Goal: Check status

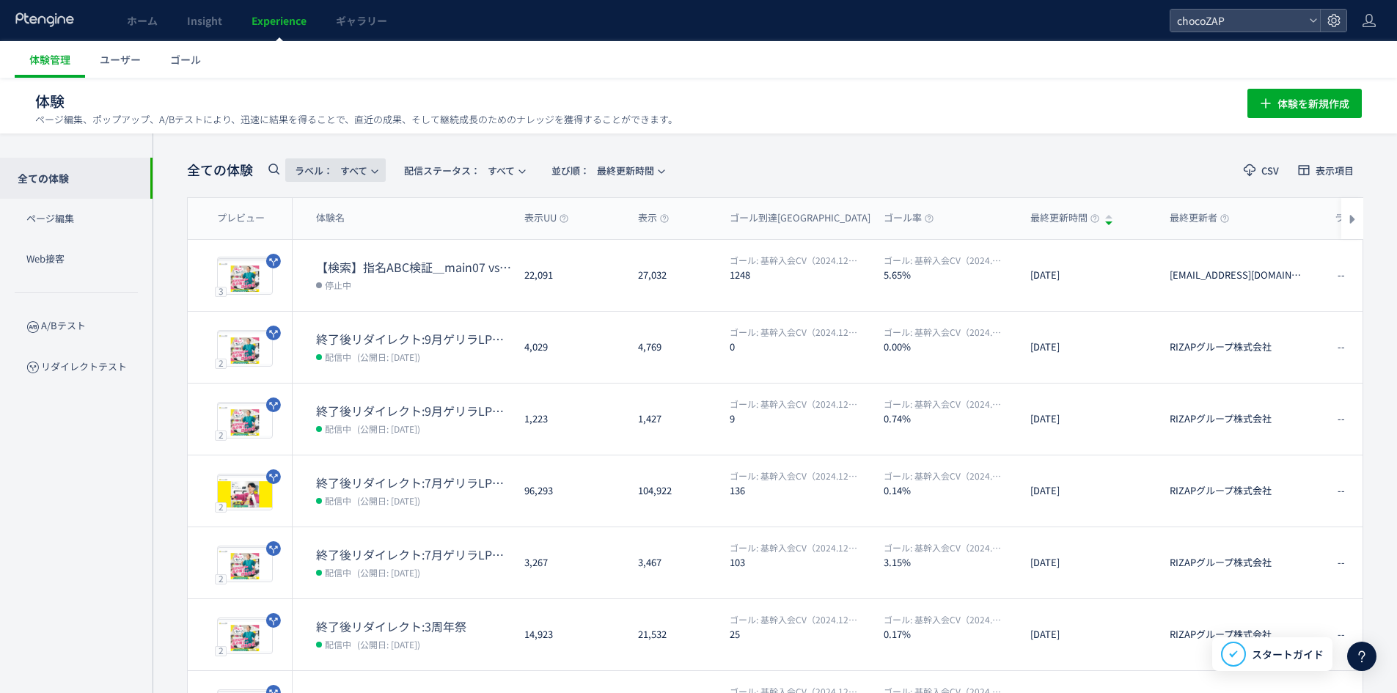
click at [347, 161] on span "ラベル： すべて" at bounding box center [331, 170] width 73 height 24
click at [512, 166] on span "配信ステータス​： すべて" at bounding box center [459, 170] width 111 height 24
click at [478, 288] on li "停止中" at bounding box center [468, 290] width 60 height 26
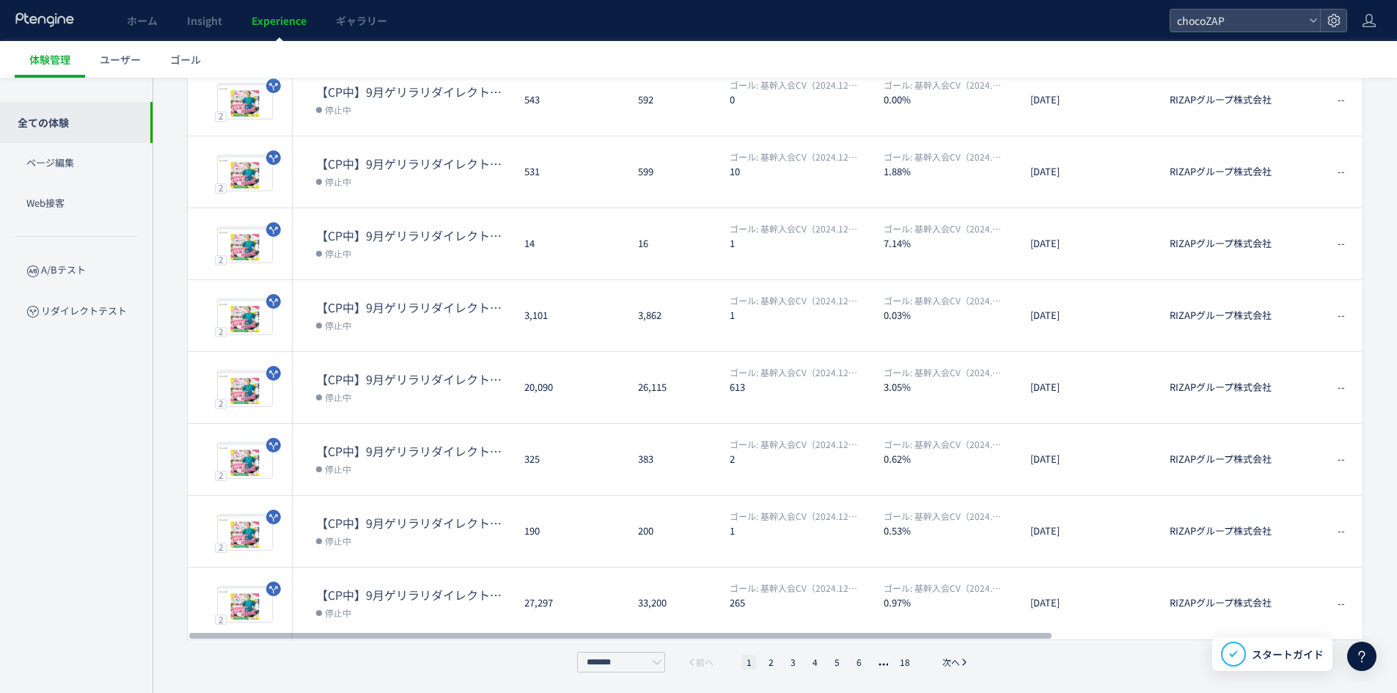
scroll to position [320, 0]
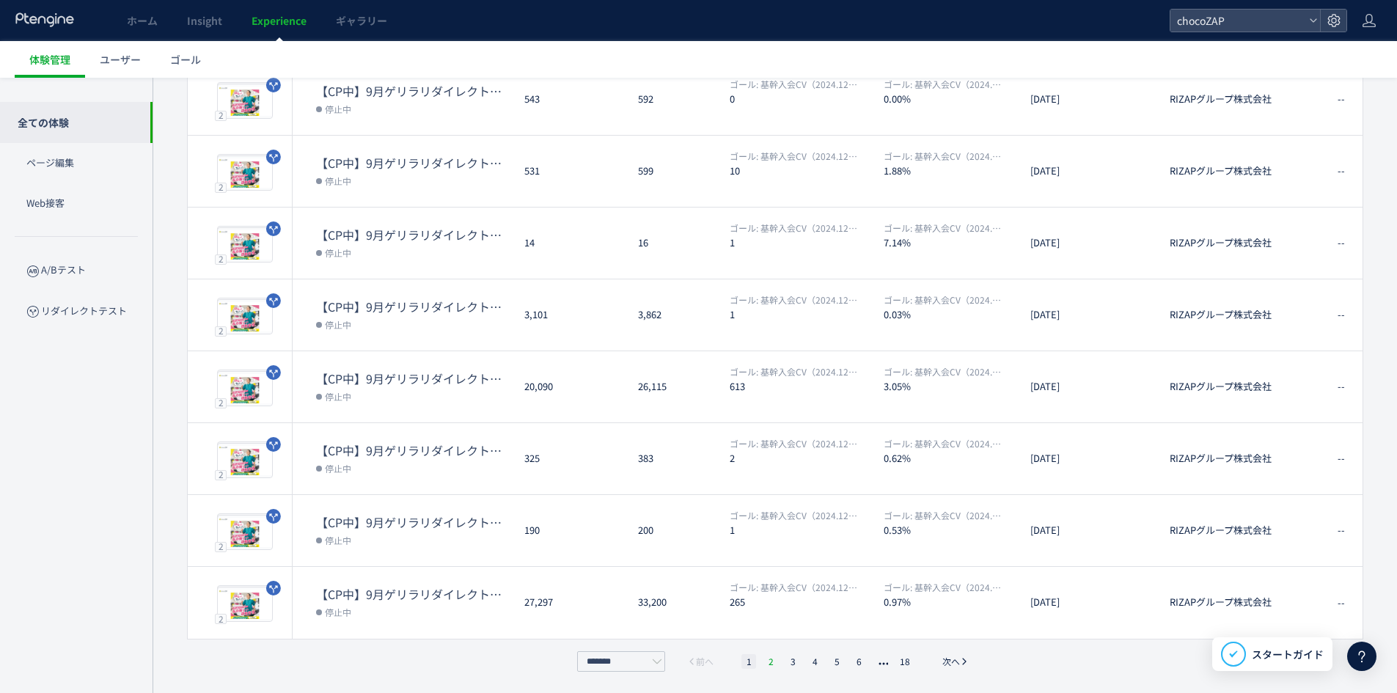
click at [769, 667] on li "2" at bounding box center [770, 661] width 15 height 15
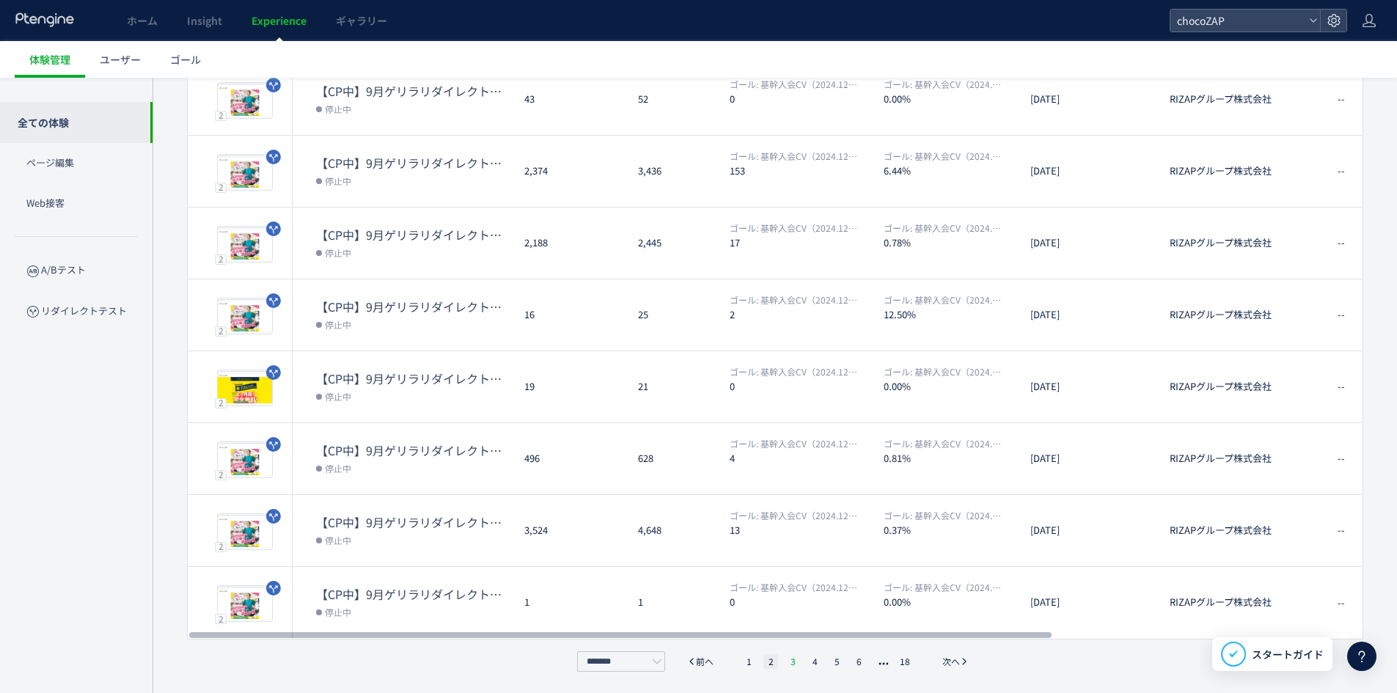
click at [789, 664] on li "3" at bounding box center [792, 661] width 15 height 15
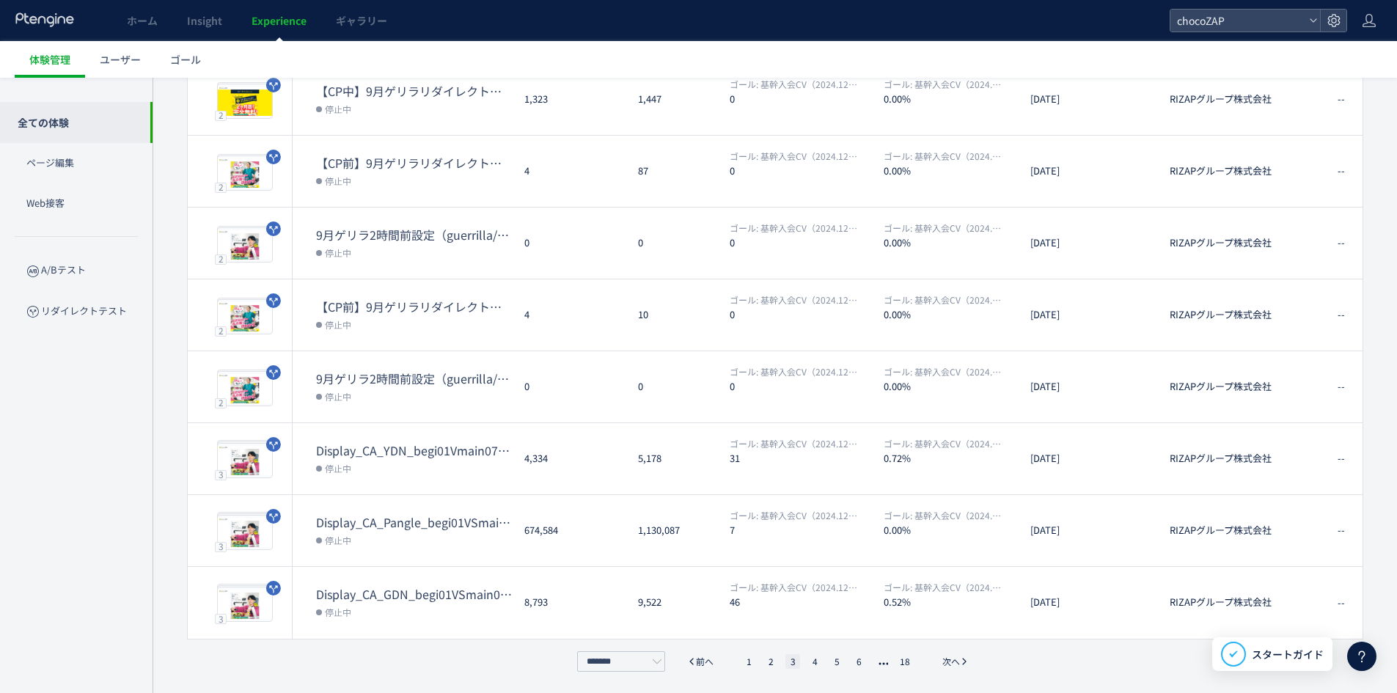
click at [805, 656] on ul "1 2 3 4 5 6 18" at bounding box center [828, 661] width 180 height 15
click at [811, 656] on li "4" at bounding box center [814, 661] width 15 height 15
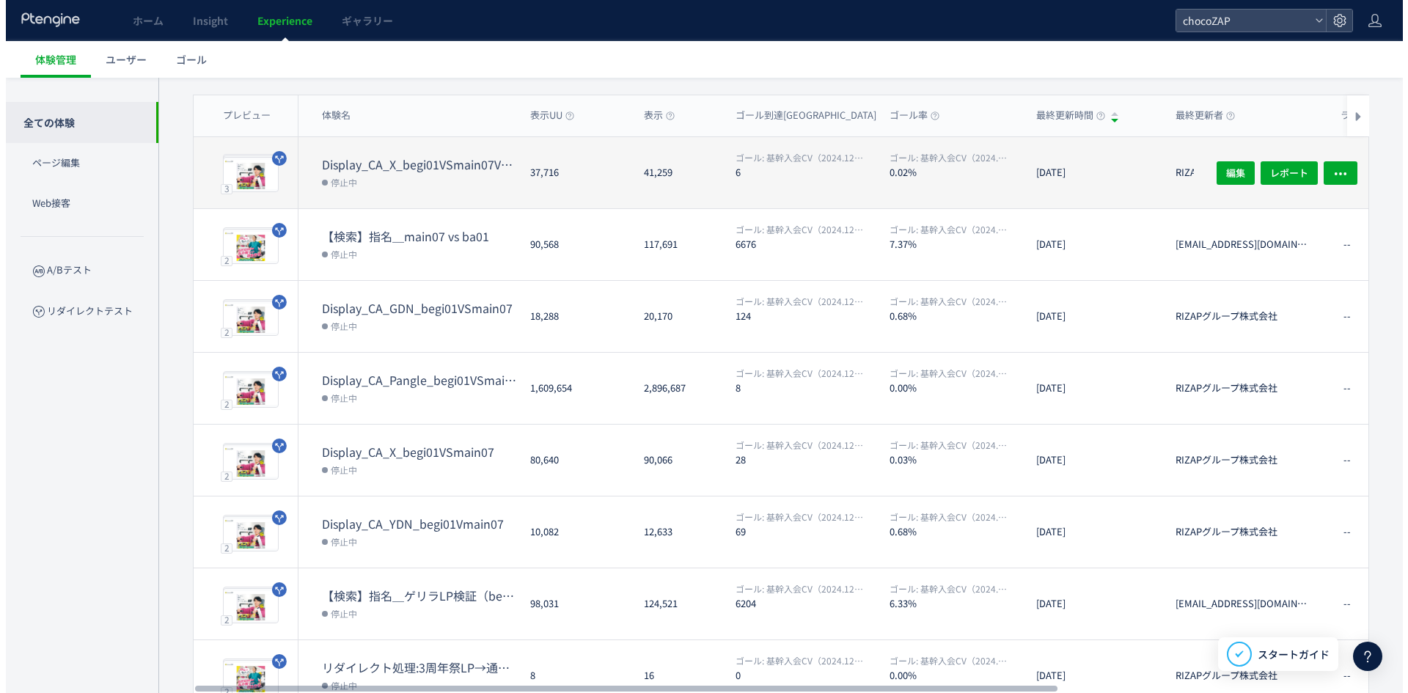
scroll to position [100, 0]
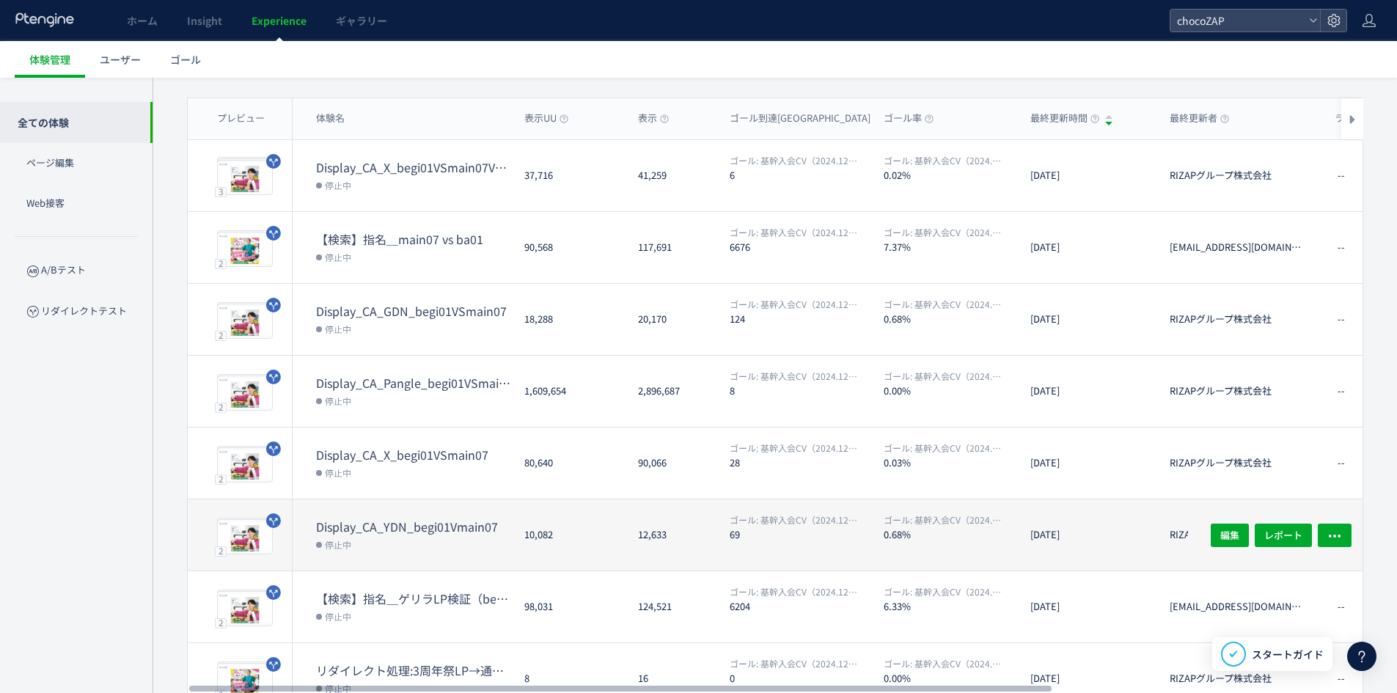
click at [455, 527] on dt "Display_CA_YDN_begi01Vmain07" at bounding box center [414, 527] width 197 height 17
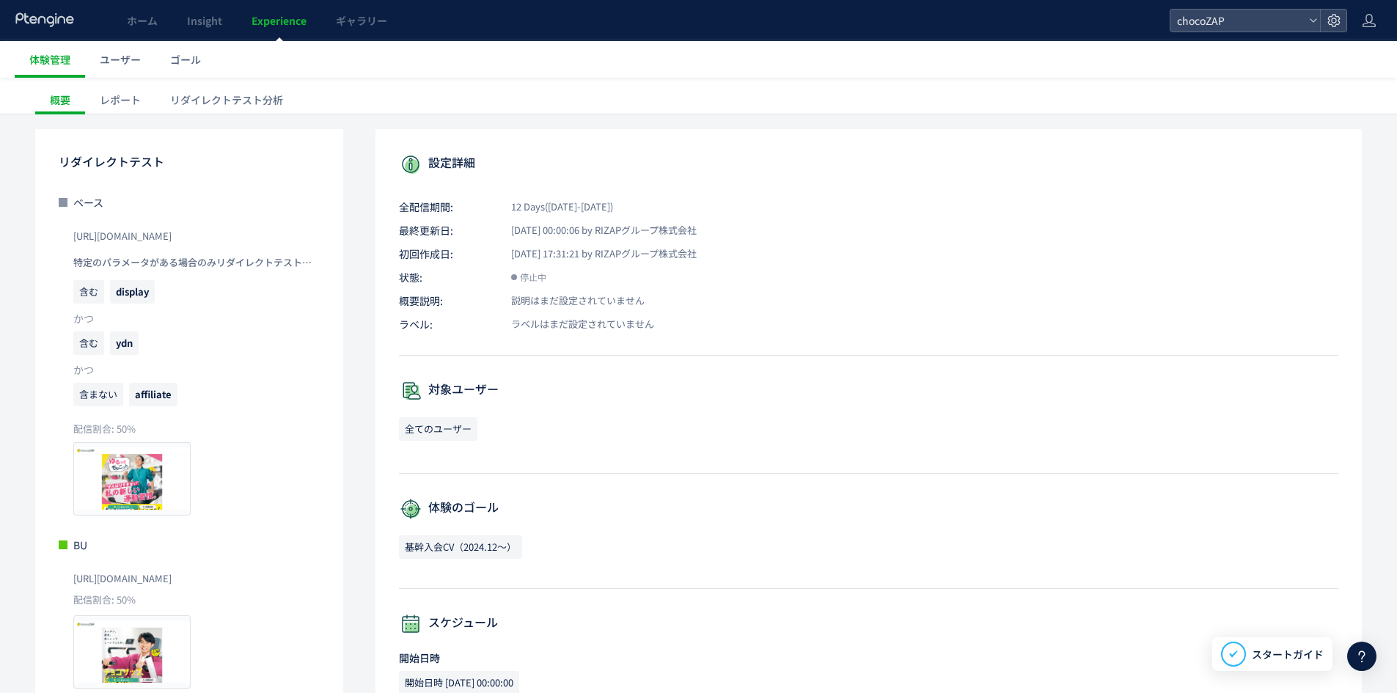
scroll to position [59, 0]
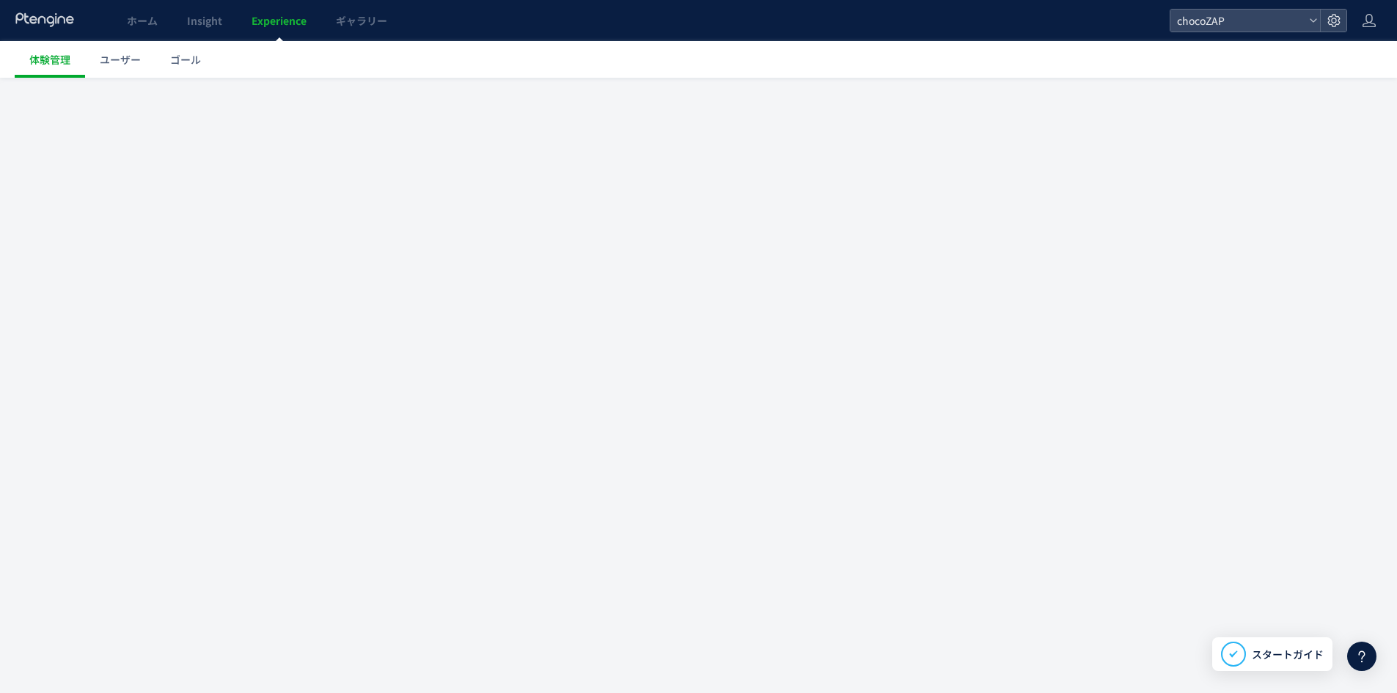
scroll to position [1, 0]
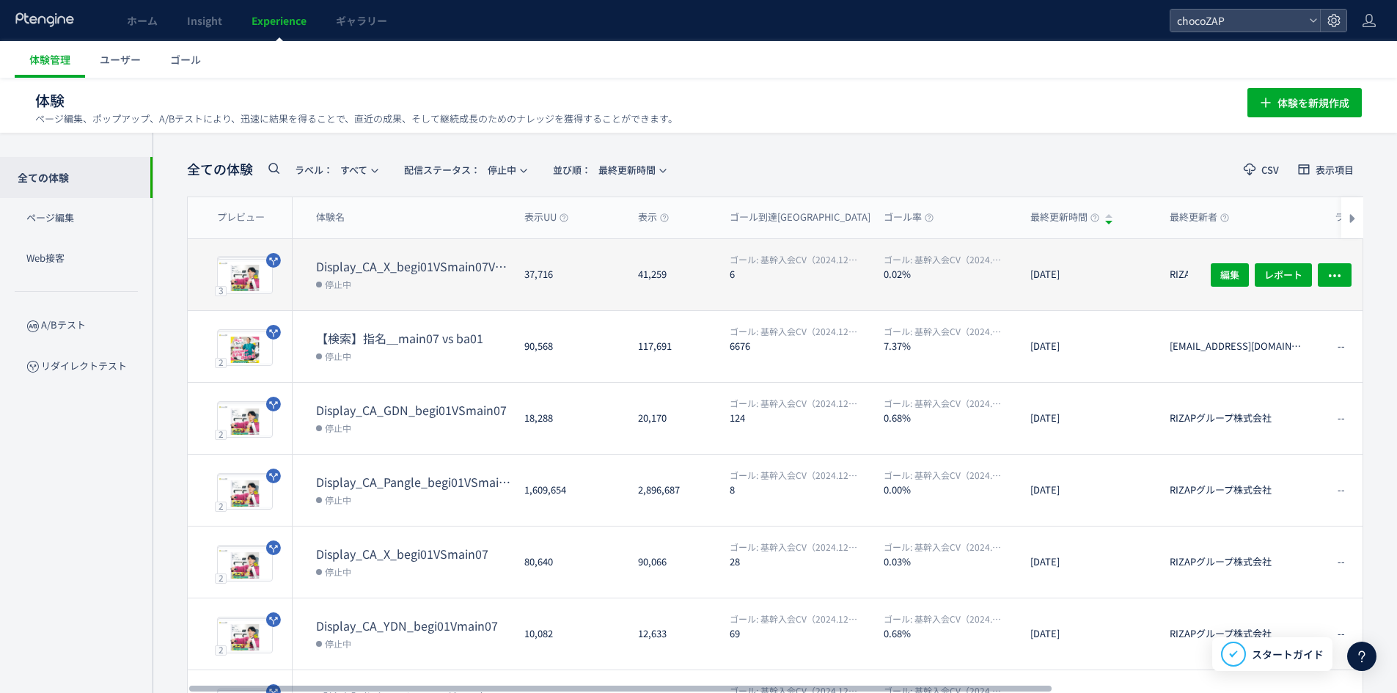
click at [392, 265] on dt "Display_CA_X_begi01VSmain07VSmain07a" at bounding box center [414, 266] width 197 height 17
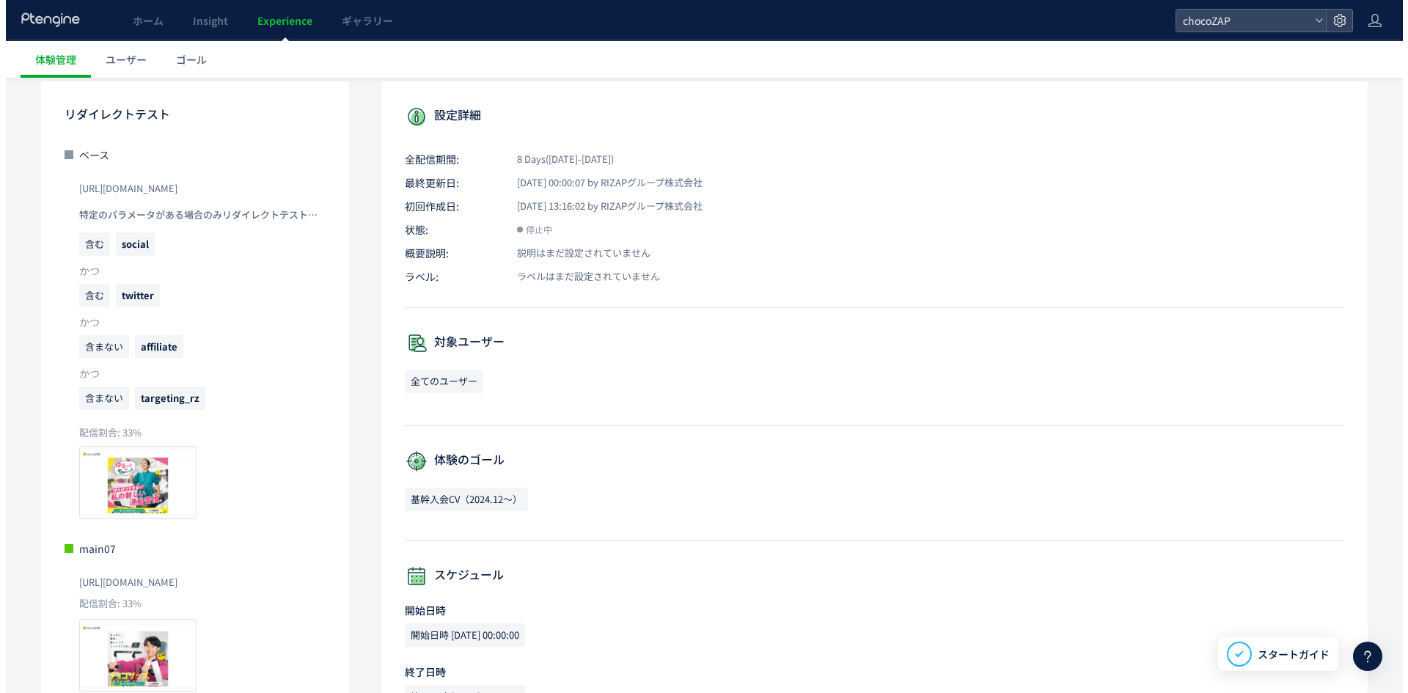
scroll to position [84, 0]
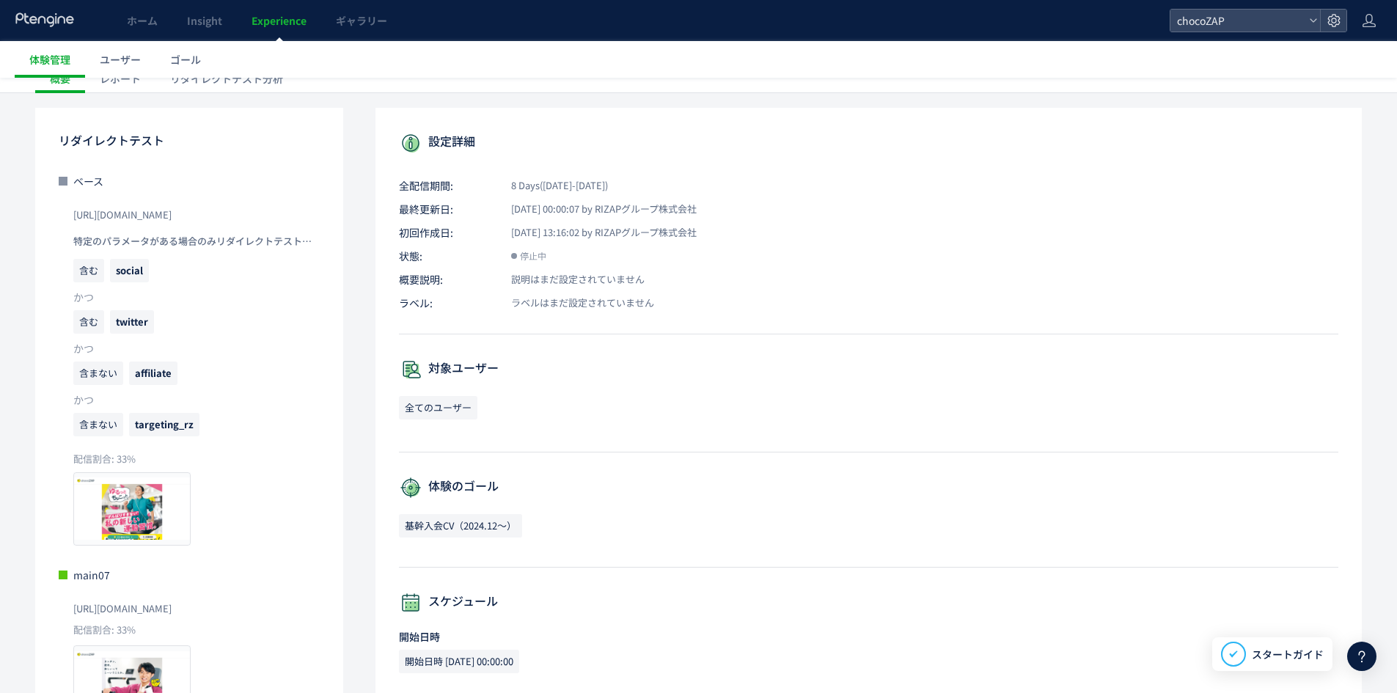
click at [260, 86] on div "リダイレクトテスト分析" at bounding box center [226, 78] width 142 height 29
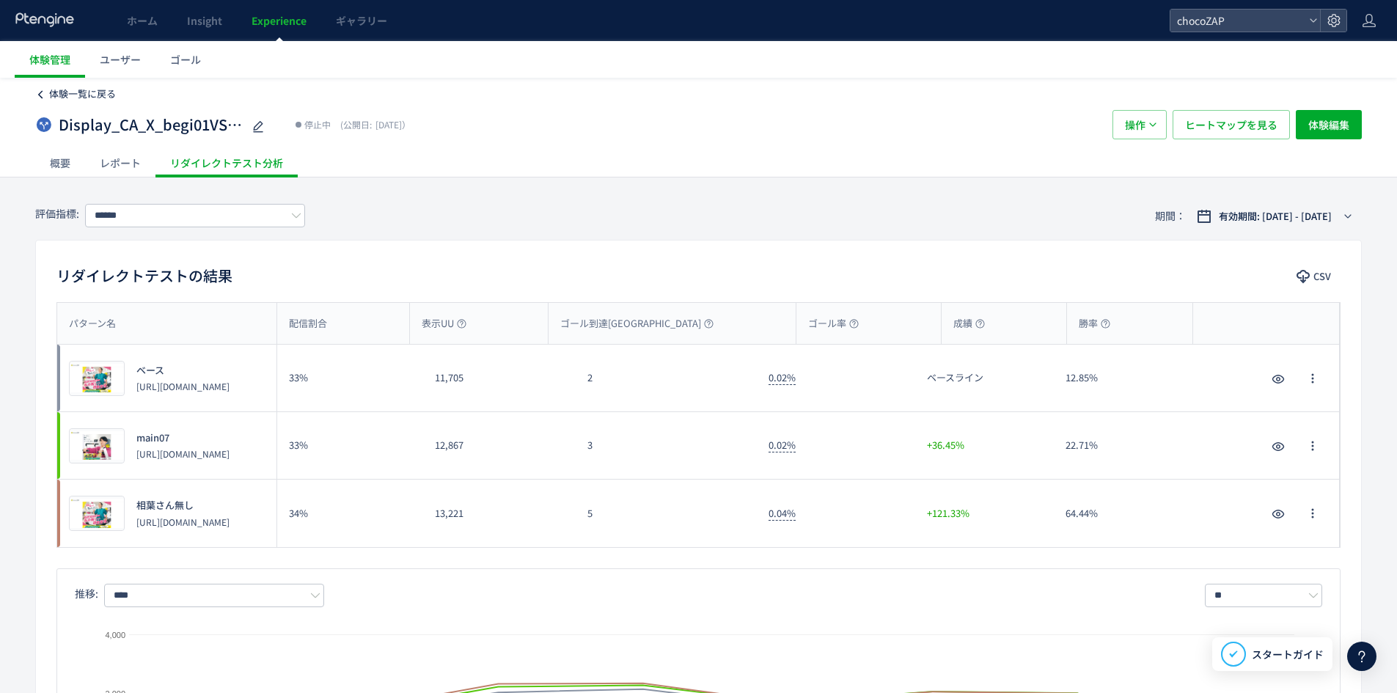
click at [61, 89] on span "体験一覧に戻る" at bounding box center [82, 94] width 67 height 14
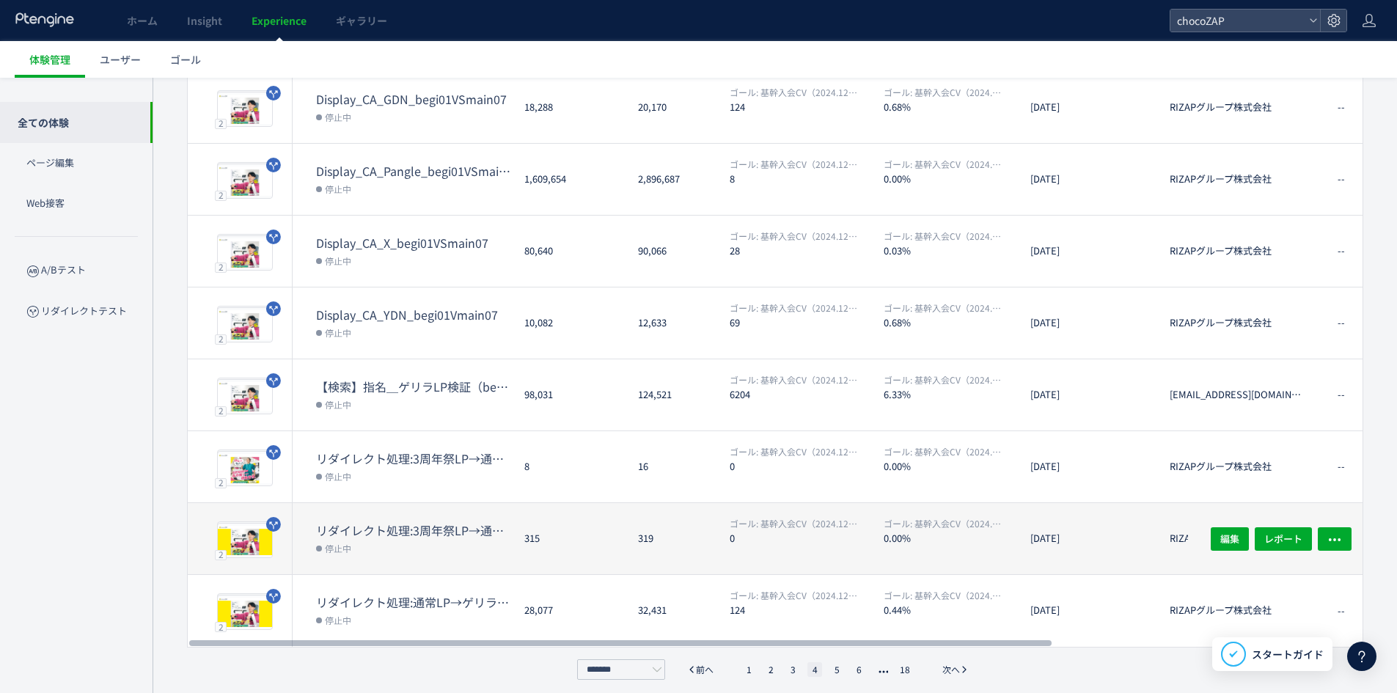
scroll to position [320, 0]
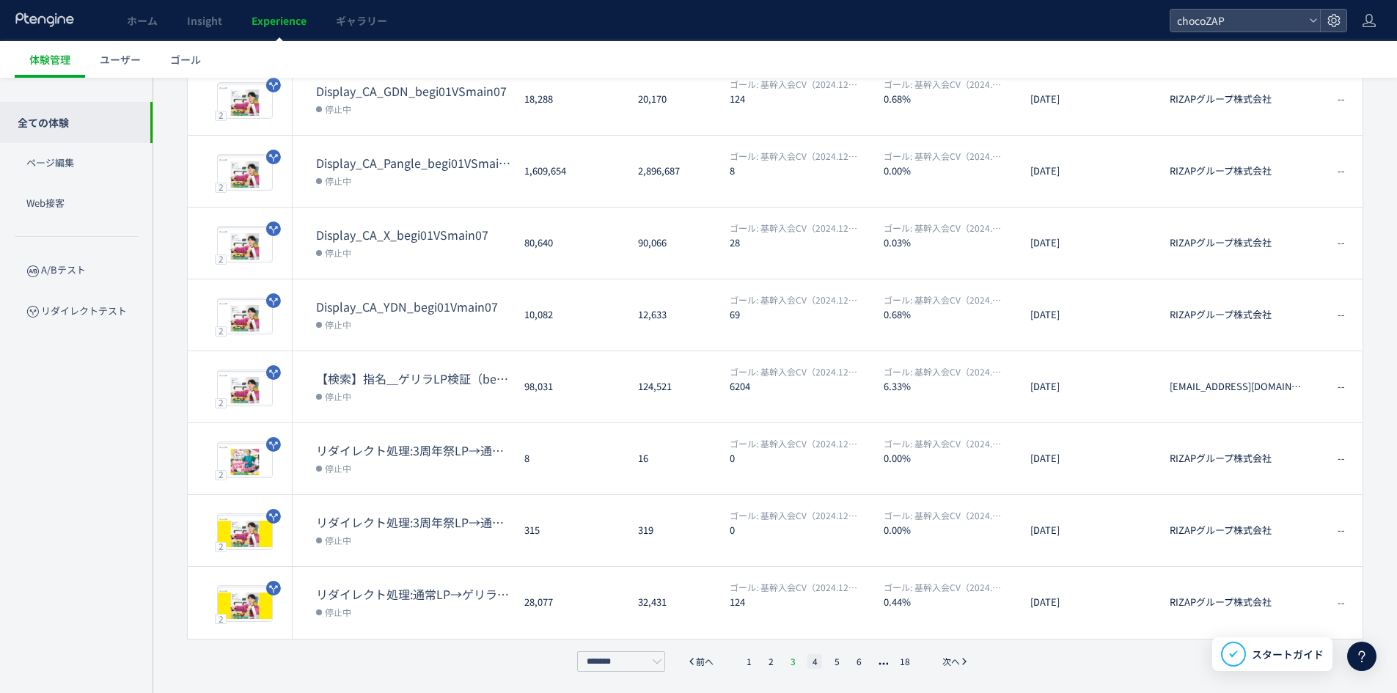
click at [788, 656] on li "3" at bounding box center [792, 661] width 15 height 15
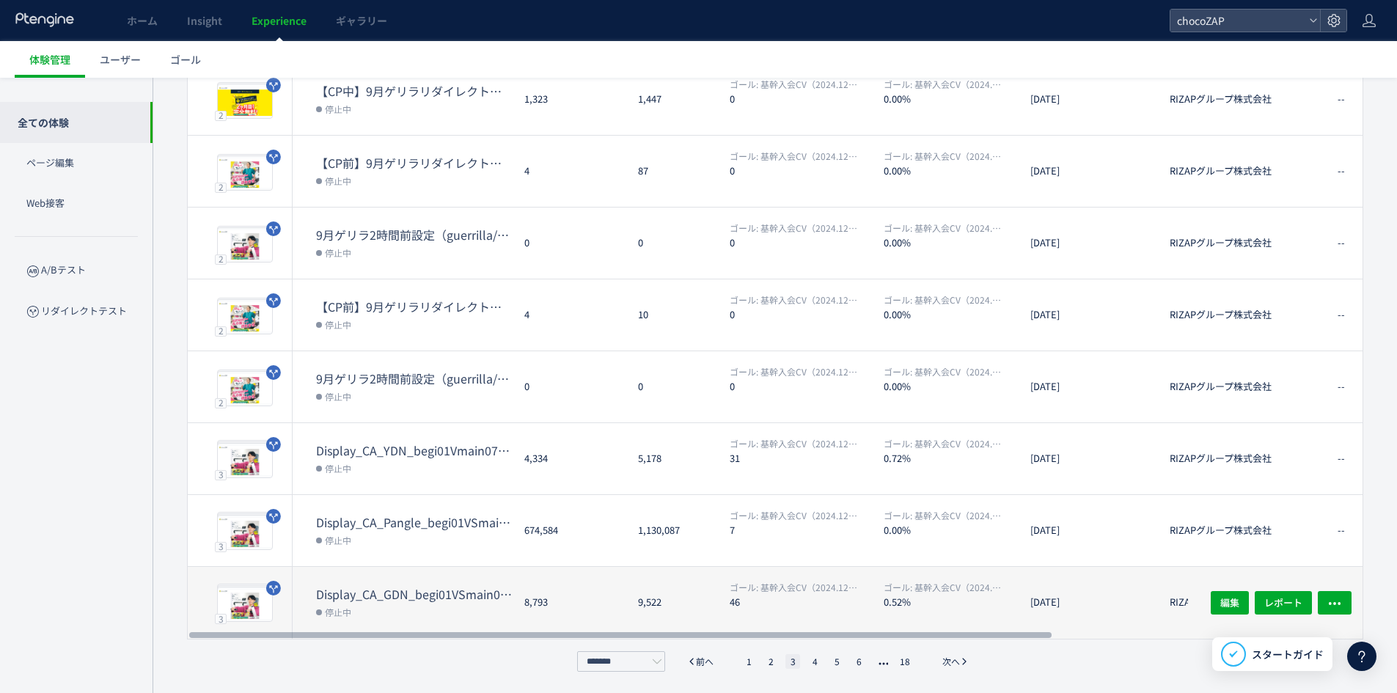
click at [408, 587] on dt "Display_CA_GDN_begi01VSmain07VSmain07a" at bounding box center [414, 594] width 197 height 17
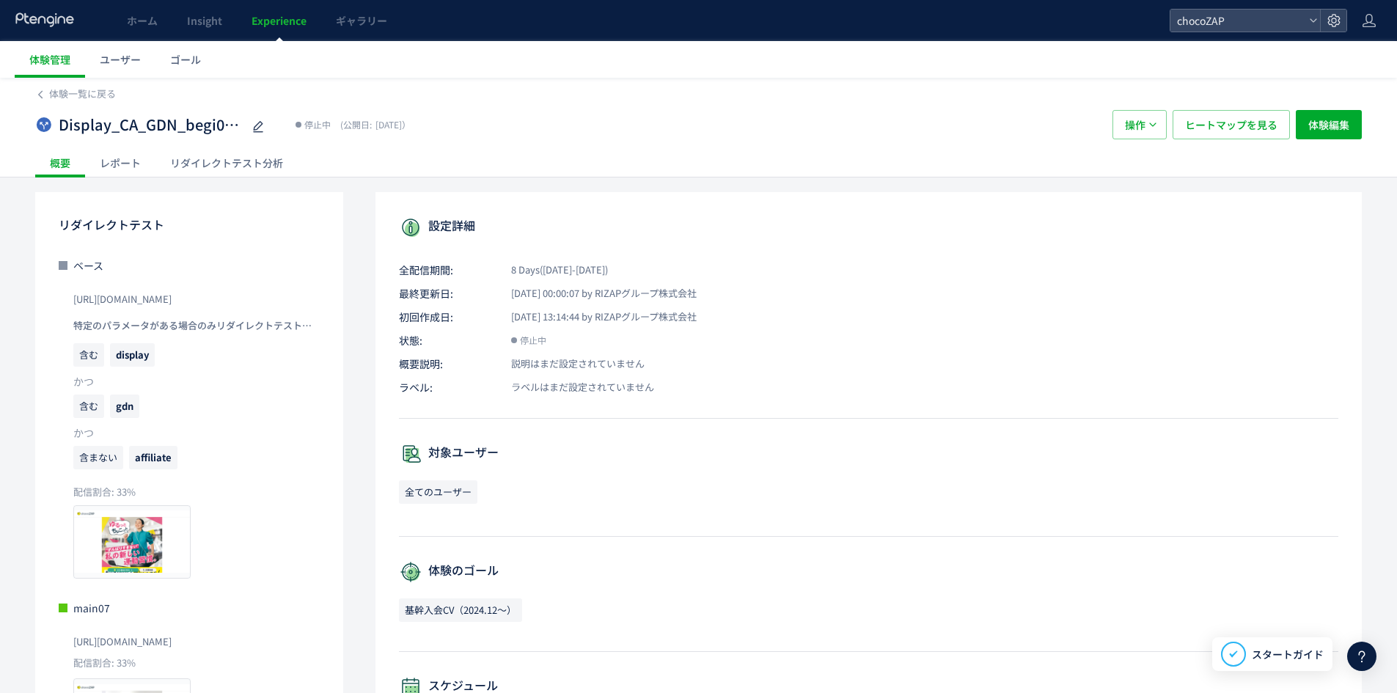
click at [237, 163] on div "リダイレクトテスト分析" at bounding box center [226, 162] width 142 height 29
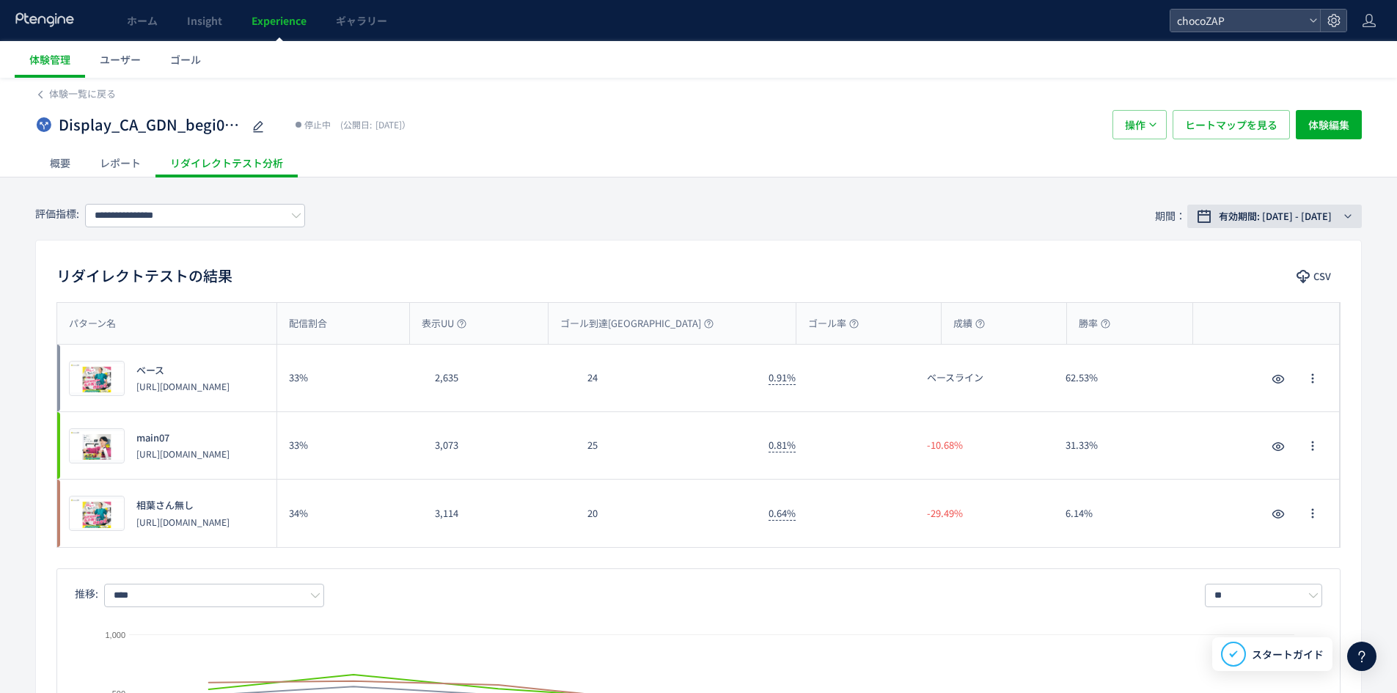
click at [1302, 224] on button "有効期間: [DATE] - [DATE]" at bounding box center [1274, 216] width 175 height 23
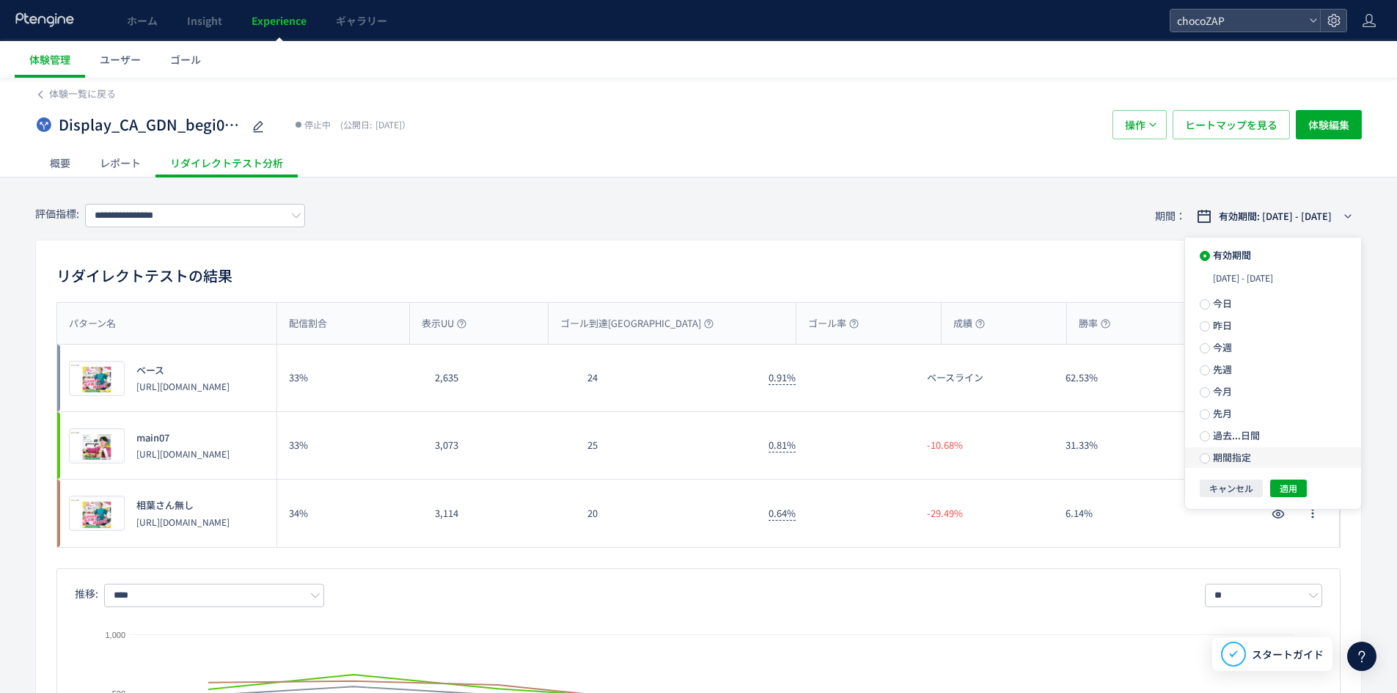
click at [1261, 461] on label "期間指定" at bounding box center [1273, 457] width 176 height 21
click at [1277, 460] on span "-" at bounding box center [1279, 457] width 7 height 21
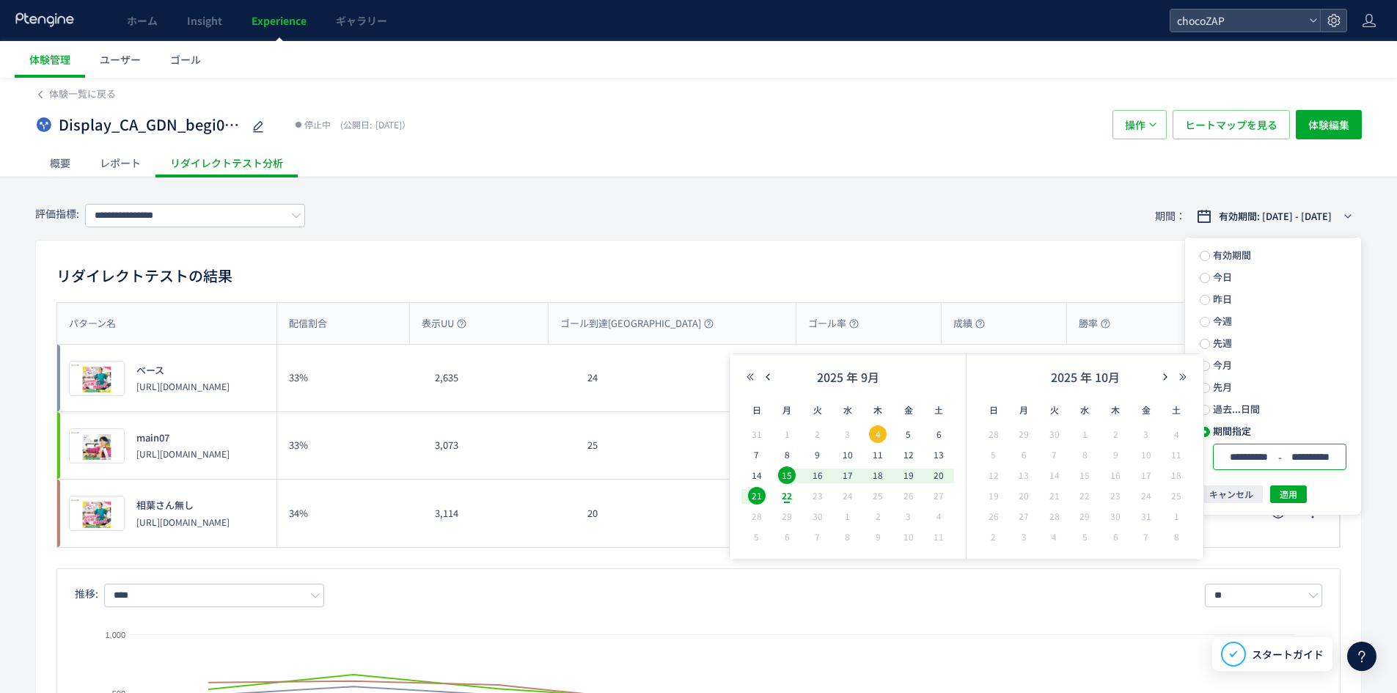
click at [803, 235] on div "**********" at bounding box center [698, 216] width 1327 height 48
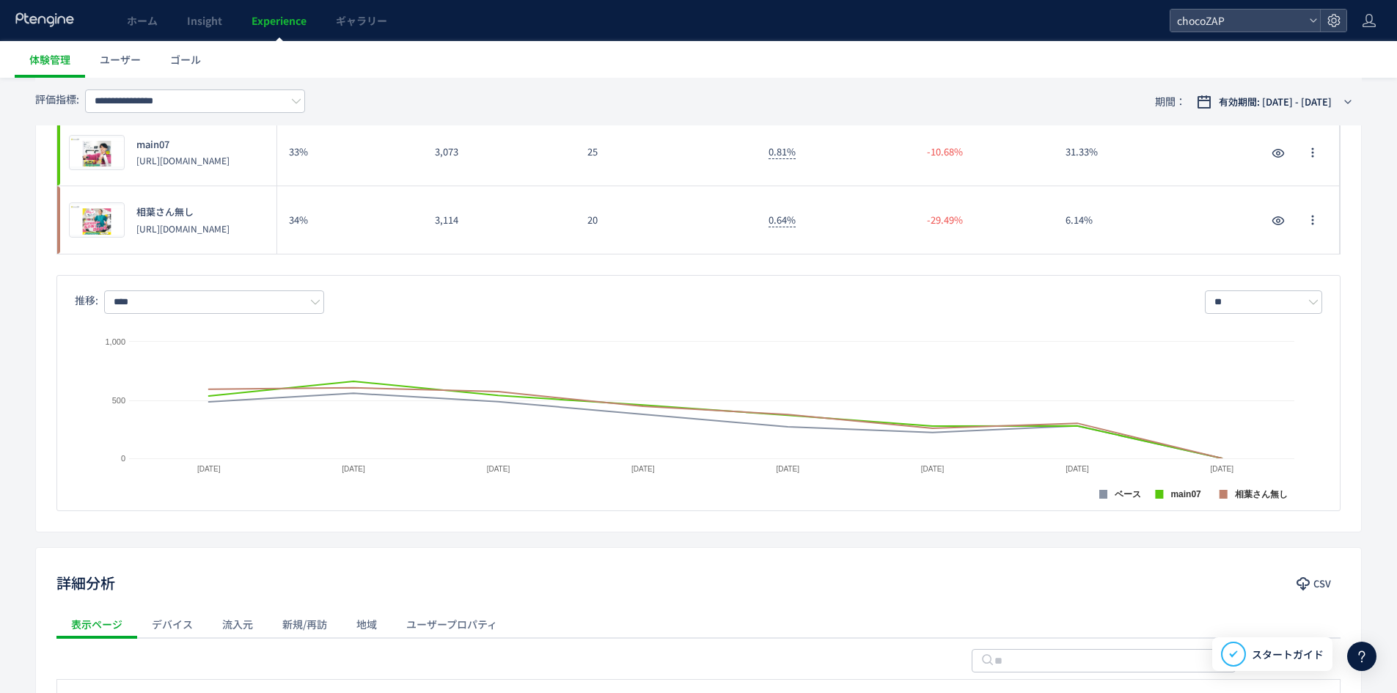
scroll to position [73, 0]
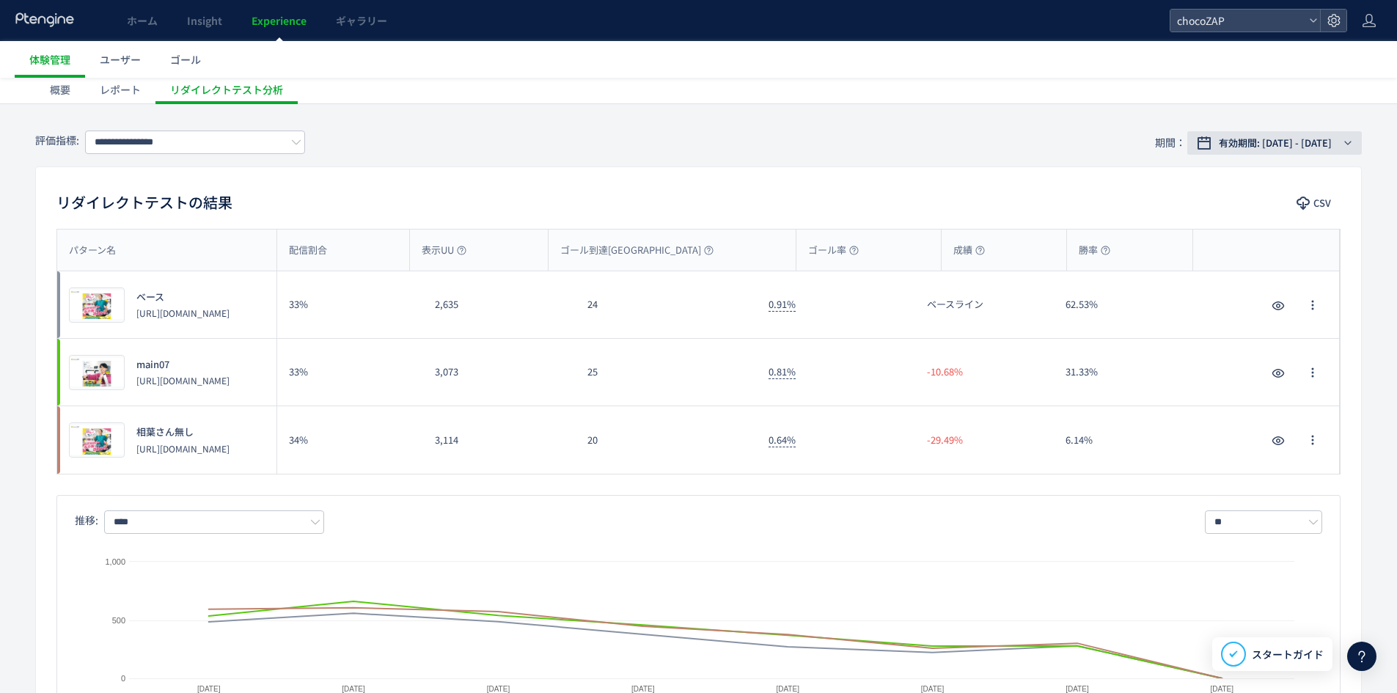
click at [1300, 141] on span "有効期間: [DATE] - [DATE]" at bounding box center [1275, 143] width 113 height 15
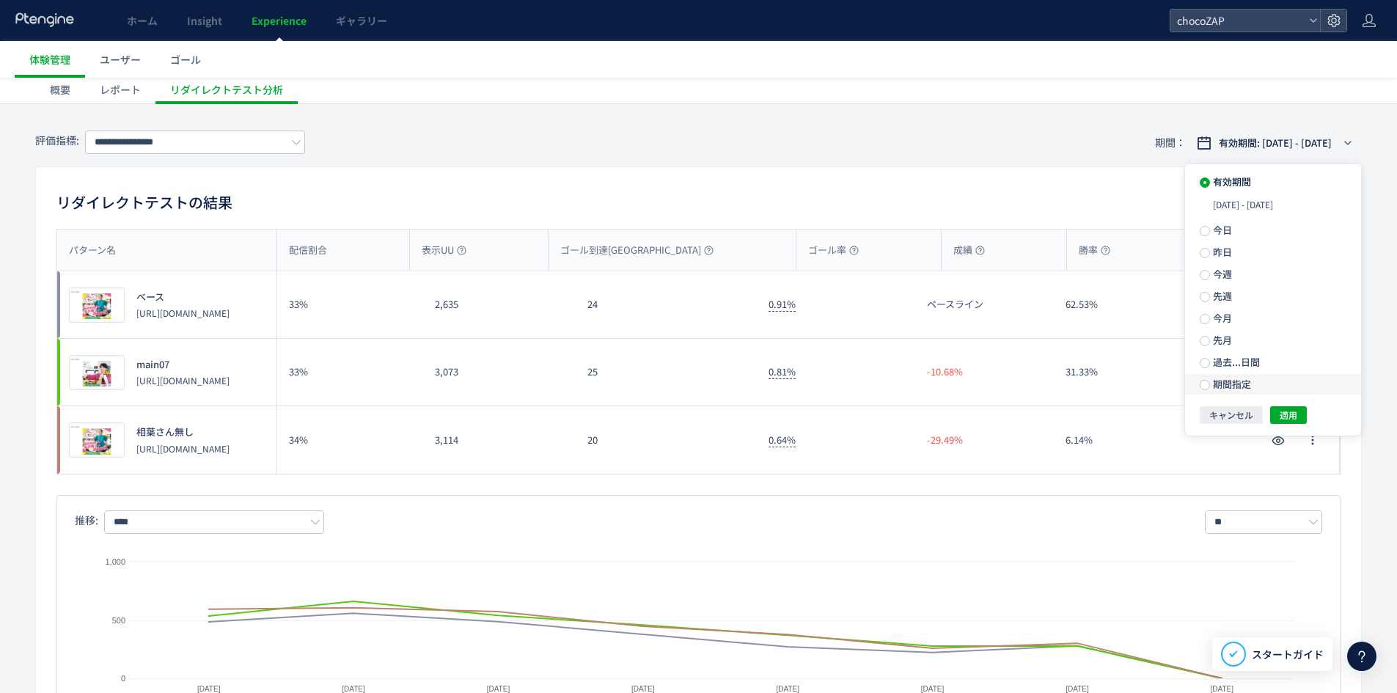
click at [1220, 389] on span "期間指定" at bounding box center [1230, 384] width 41 height 14
click at [1311, 379] on input "**********" at bounding box center [1310, 383] width 55 height 11
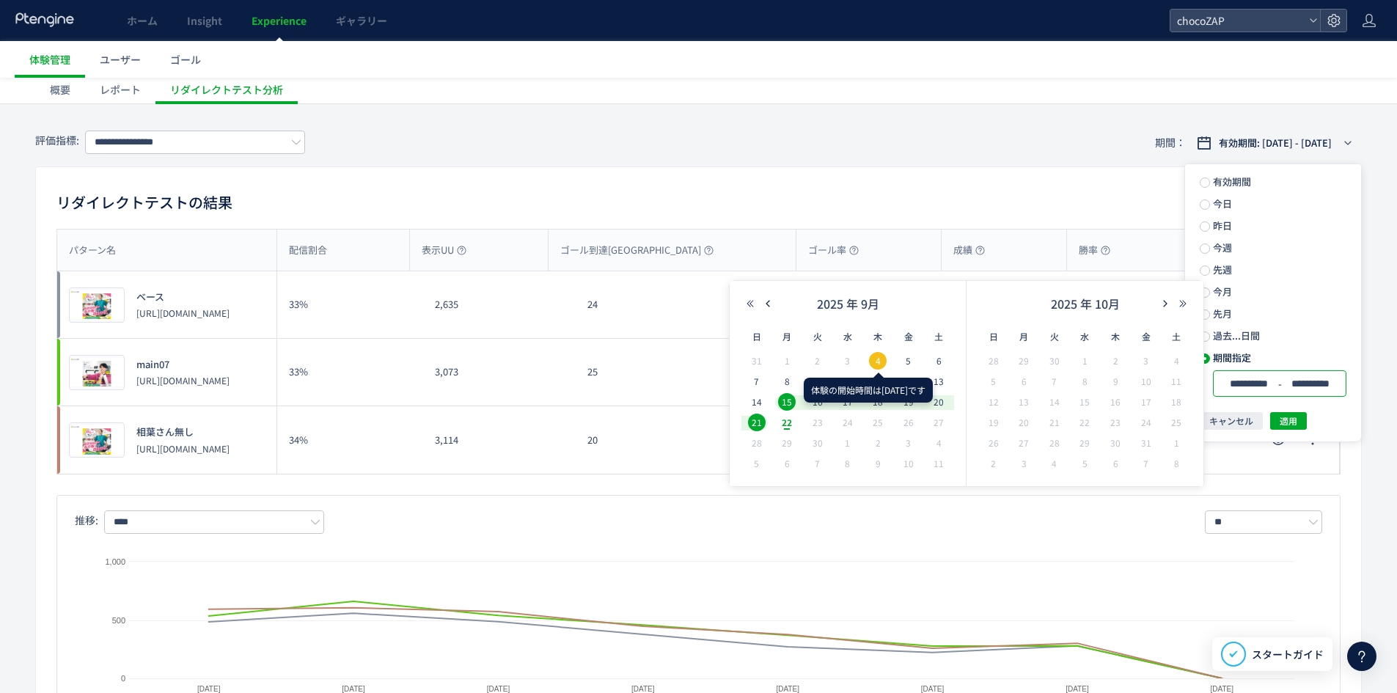
click at [873, 359] on span "4" at bounding box center [878, 361] width 18 height 18
click at [846, 381] on span "10" at bounding box center [848, 382] width 18 height 18
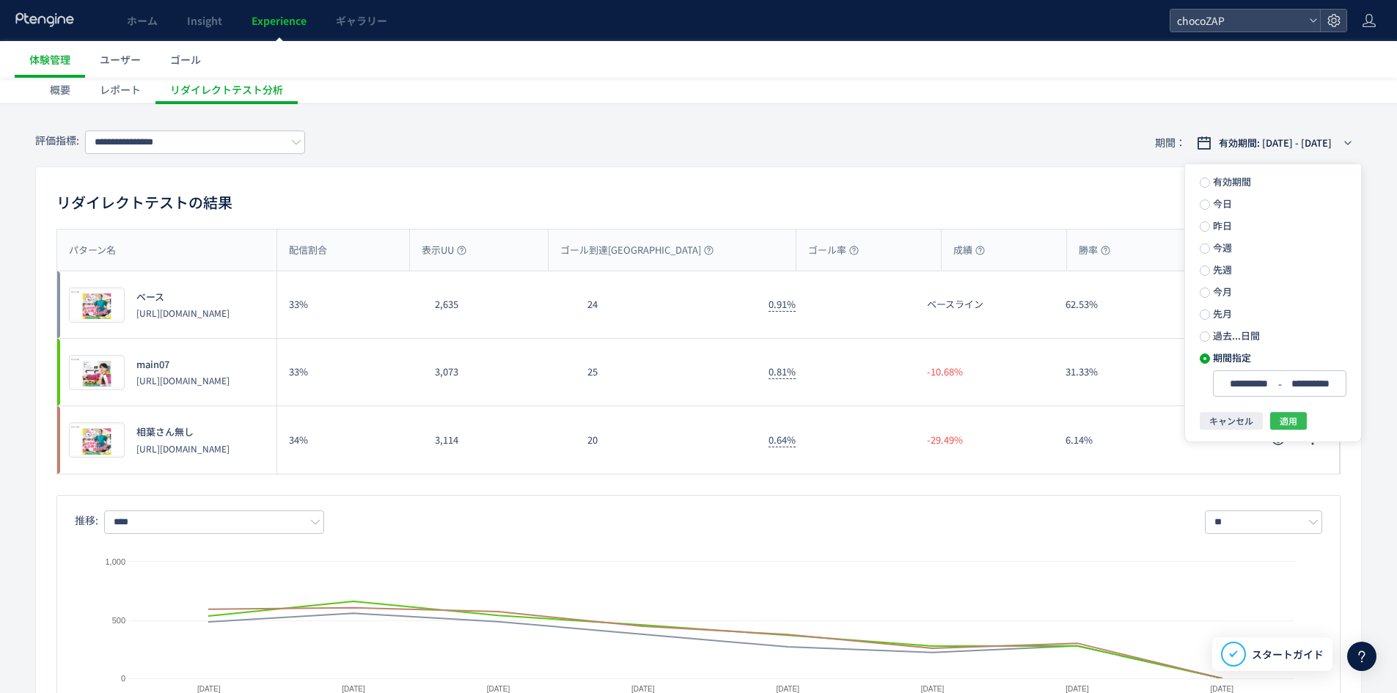
click at [1296, 417] on span "適用" at bounding box center [1289, 421] width 18 height 18
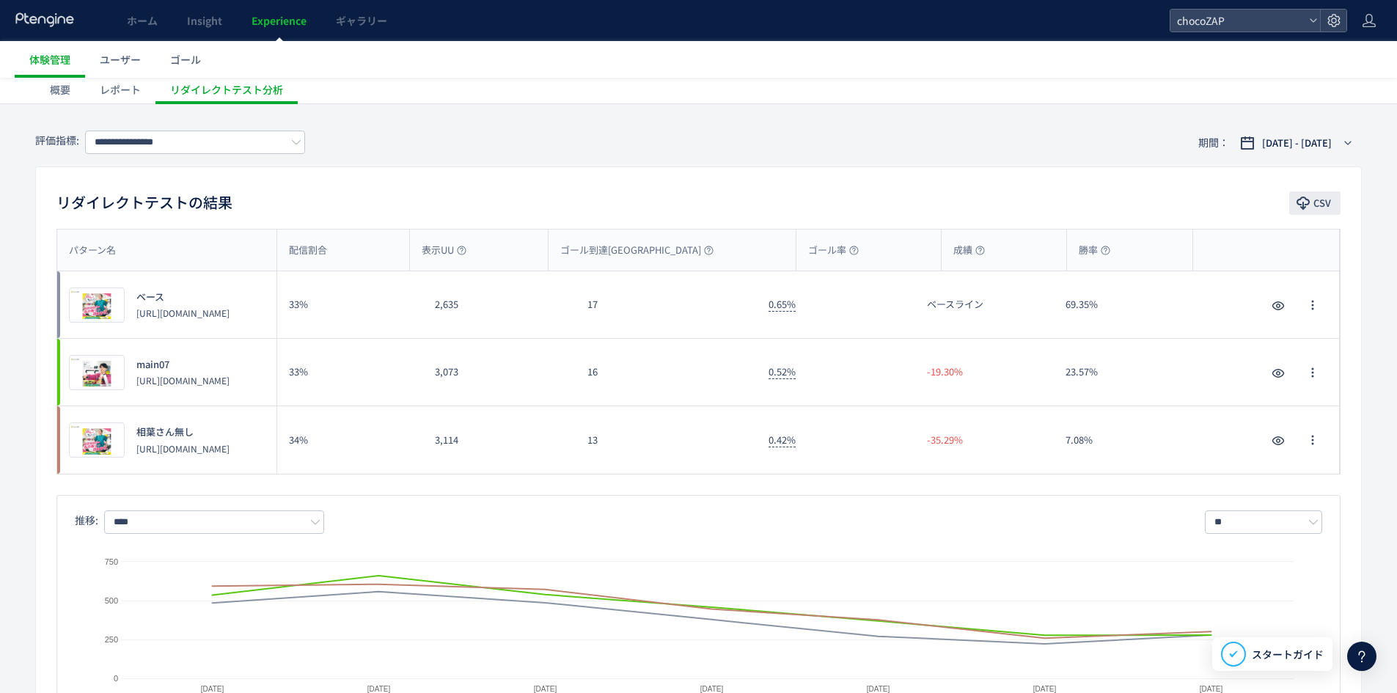
click at [1307, 209] on icon "button" at bounding box center [1303, 203] width 15 height 15
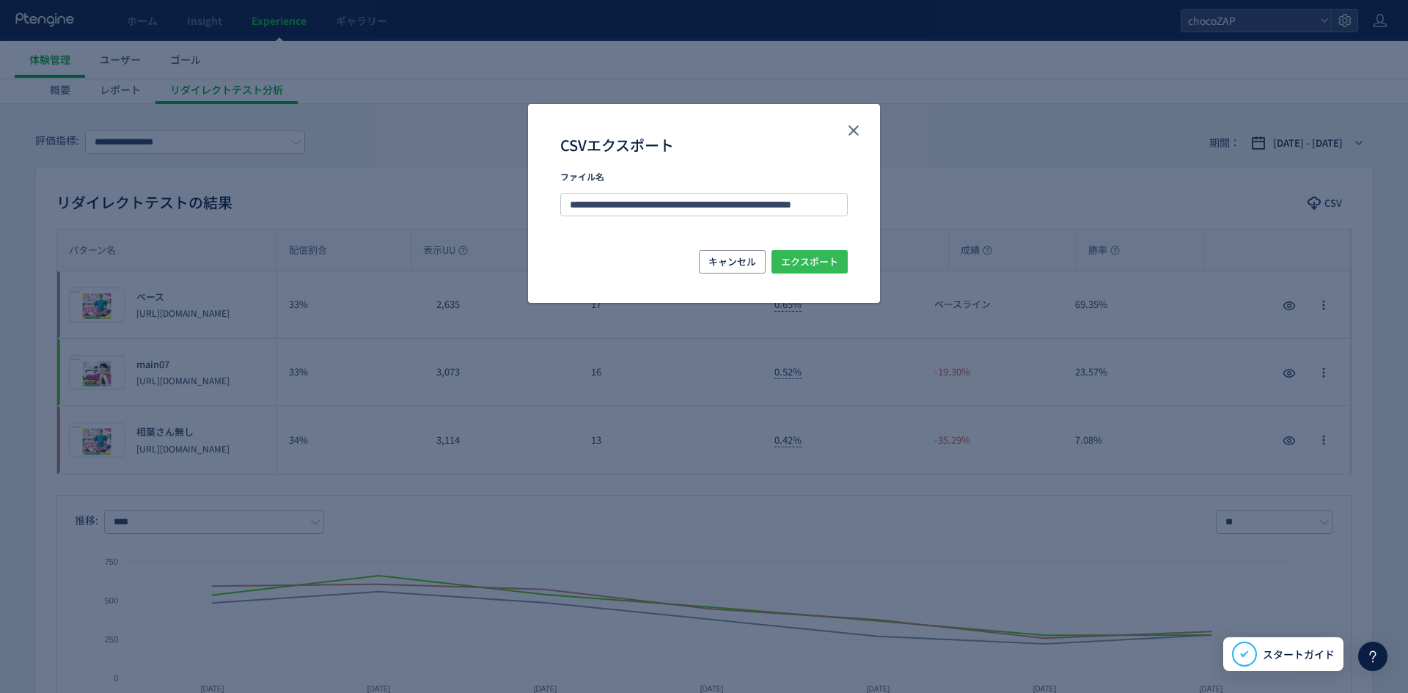
drag, startPoint x: 827, startPoint y: 266, endPoint x: 696, endPoint y: 179, distance: 157.0
click at [827, 266] on span "エクスポート" at bounding box center [809, 261] width 57 height 23
